Goal: Navigation & Orientation: Find specific page/section

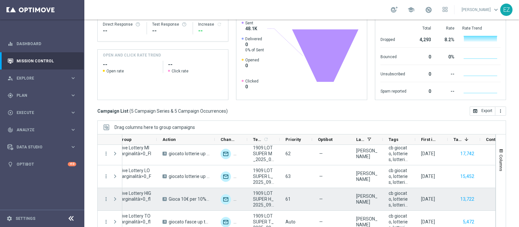
scroll to position [0, 158]
